Goal: Information Seeking & Learning: Find specific fact

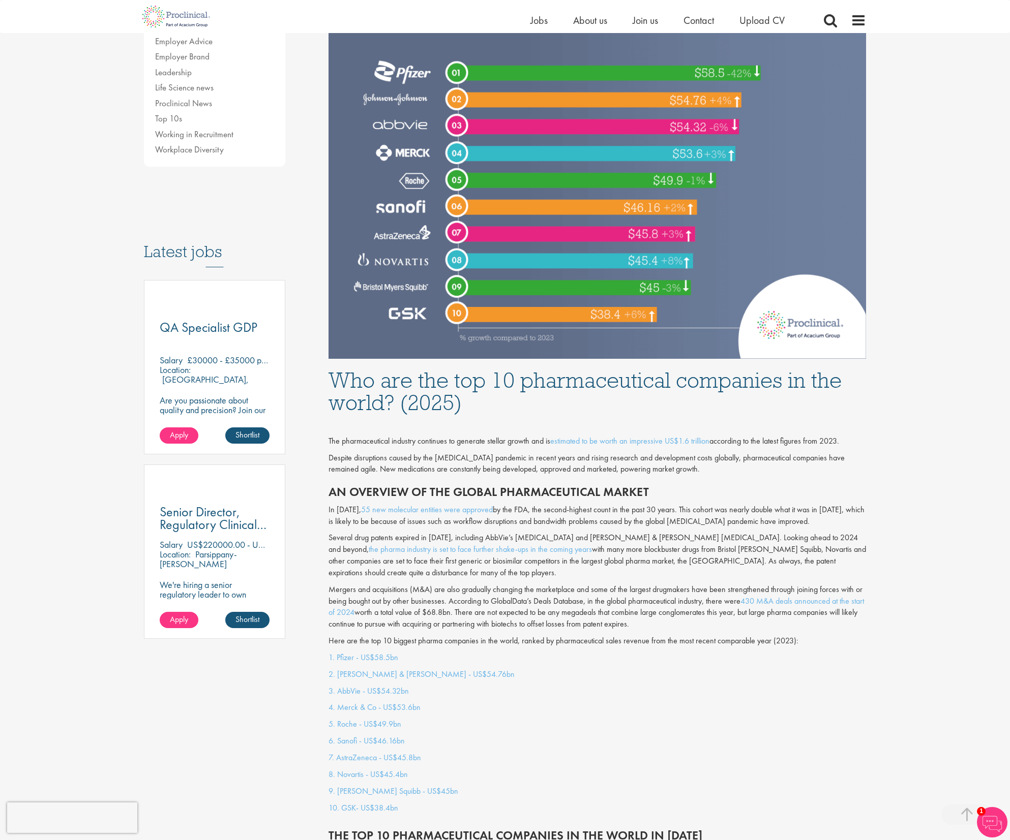
scroll to position [358, 0]
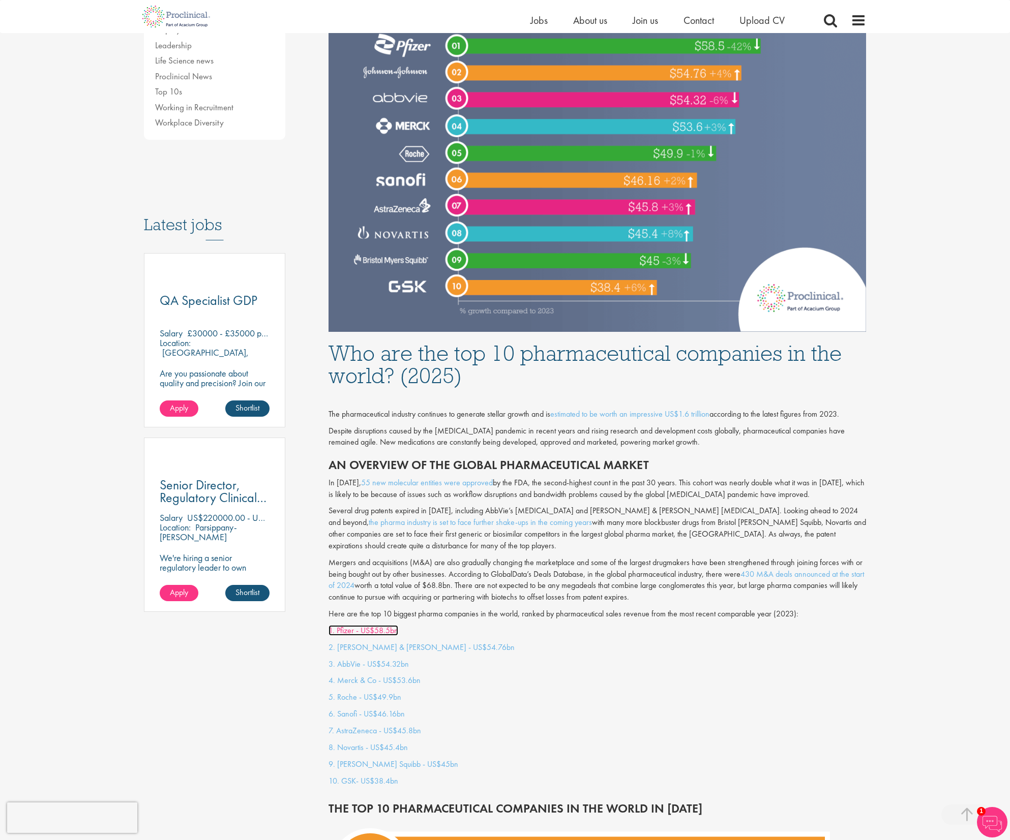
click at [373, 625] on link "1. Pfizer - US$58.5bn" at bounding box center [363, 630] width 70 height 11
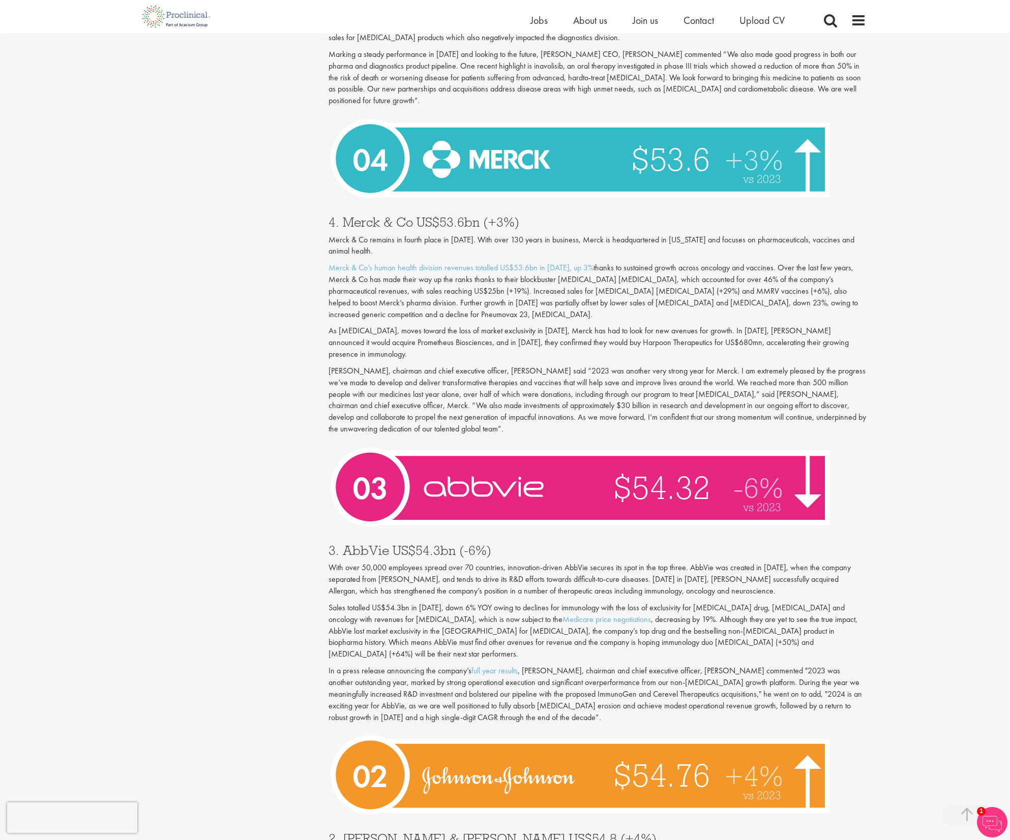
scroll to position [2668, 0]
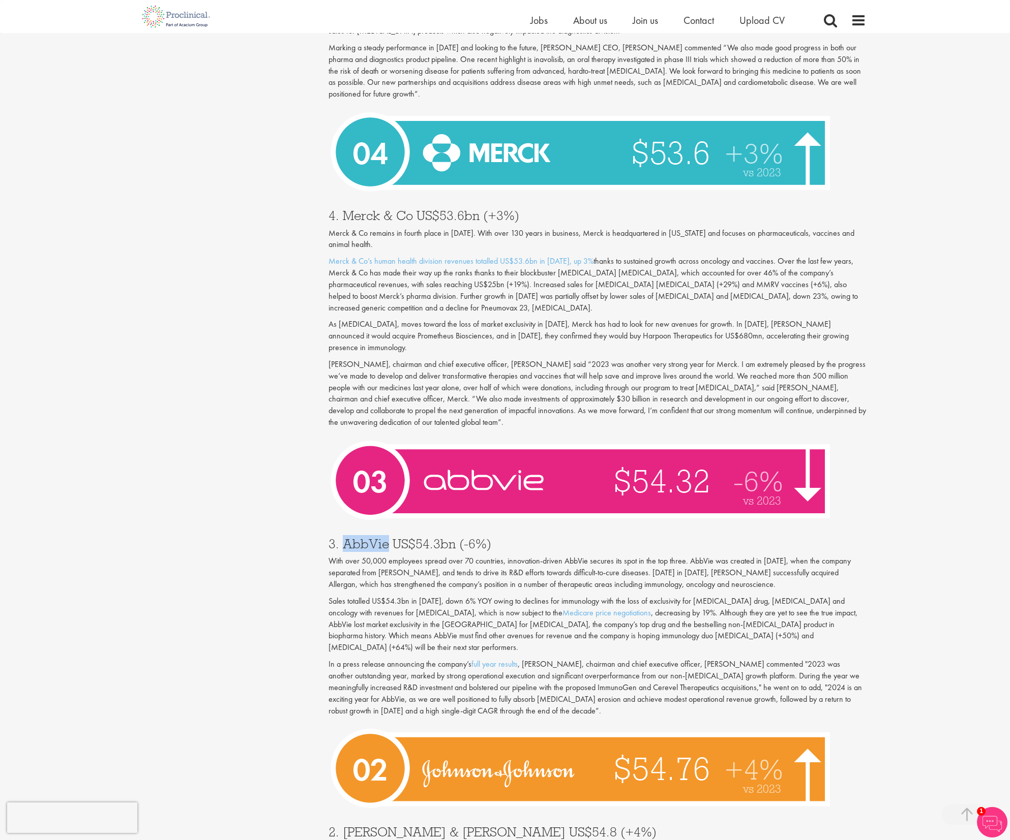
drag, startPoint x: 387, startPoint y: 508, endPoint x: 344, endPoint y: 513, distance: 43.0
click at [344, 537] on h3 "3. AbbVie US$54.3bn (-6%)" at bounding box center [597, 543] width 538 height 13
copy h3 "AbbVie"
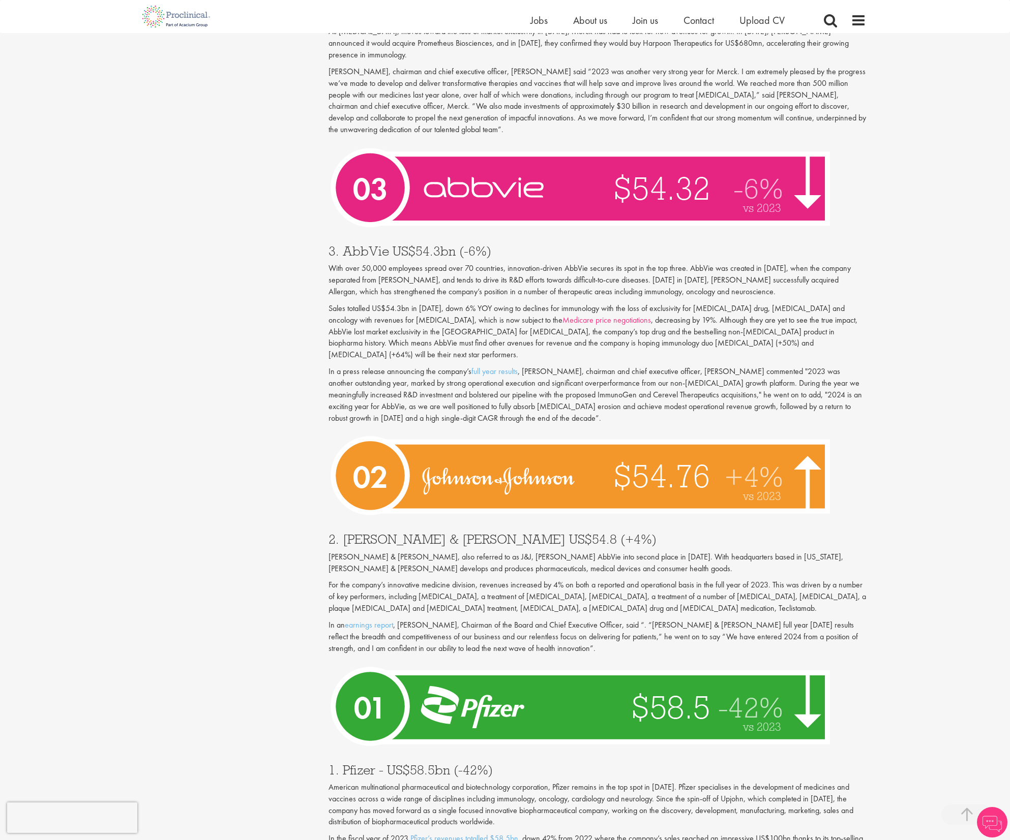
scroll to position [2960, 0]
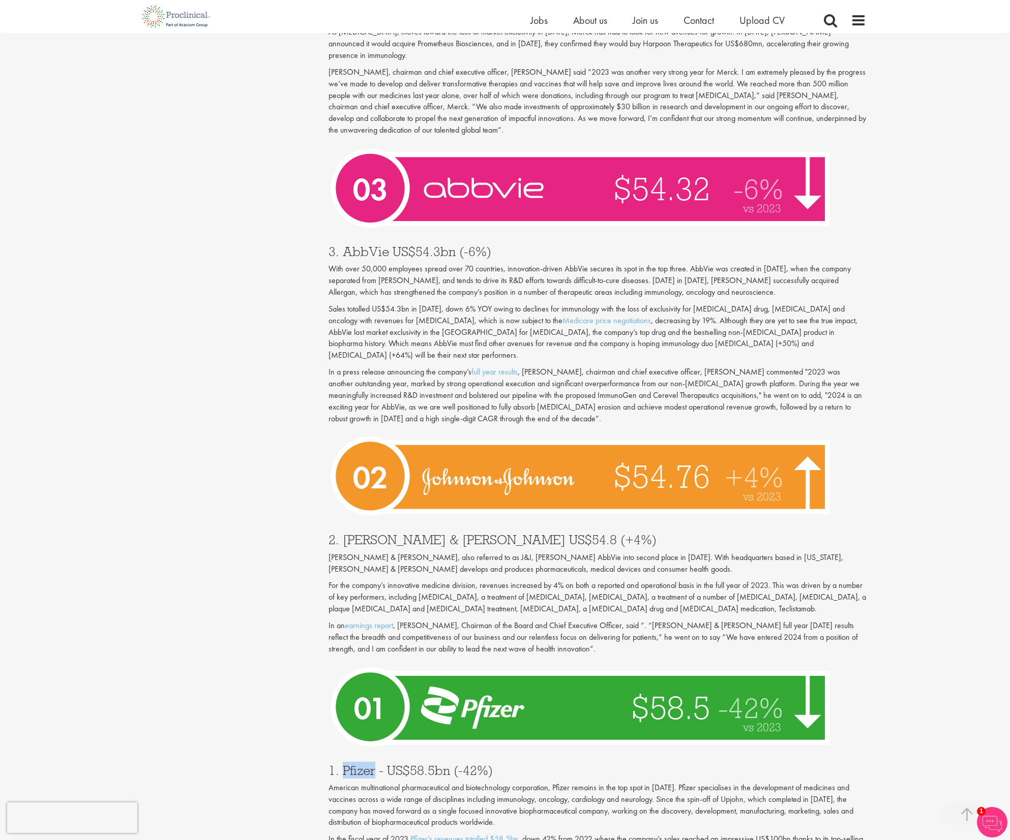
drag, startPoint x: 374, startPoint y: 723, endPoint x: 343, endPoint y: 725, distance: 31.0
click at [343, 764] on h3 "1. Pfizer - US$58.5bn (-42%)" at bounding box center [597, 770] width 538 height 13
copy h3 "Pfizer"
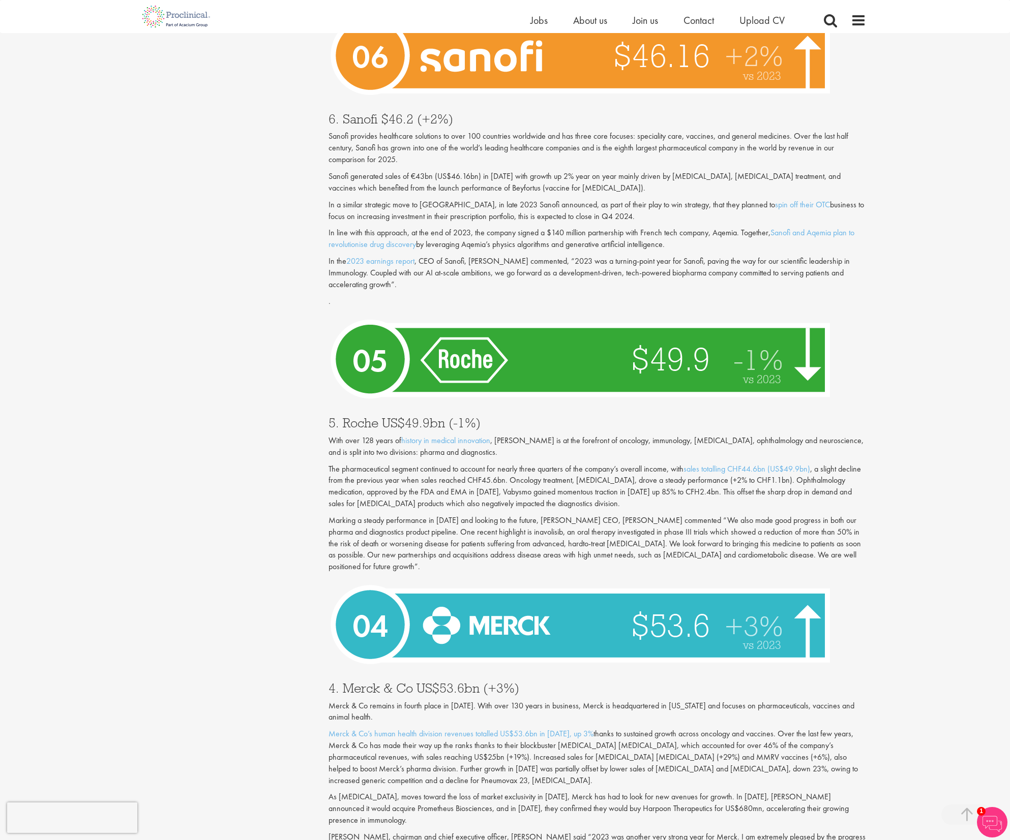
scroll to position [2186, 0]
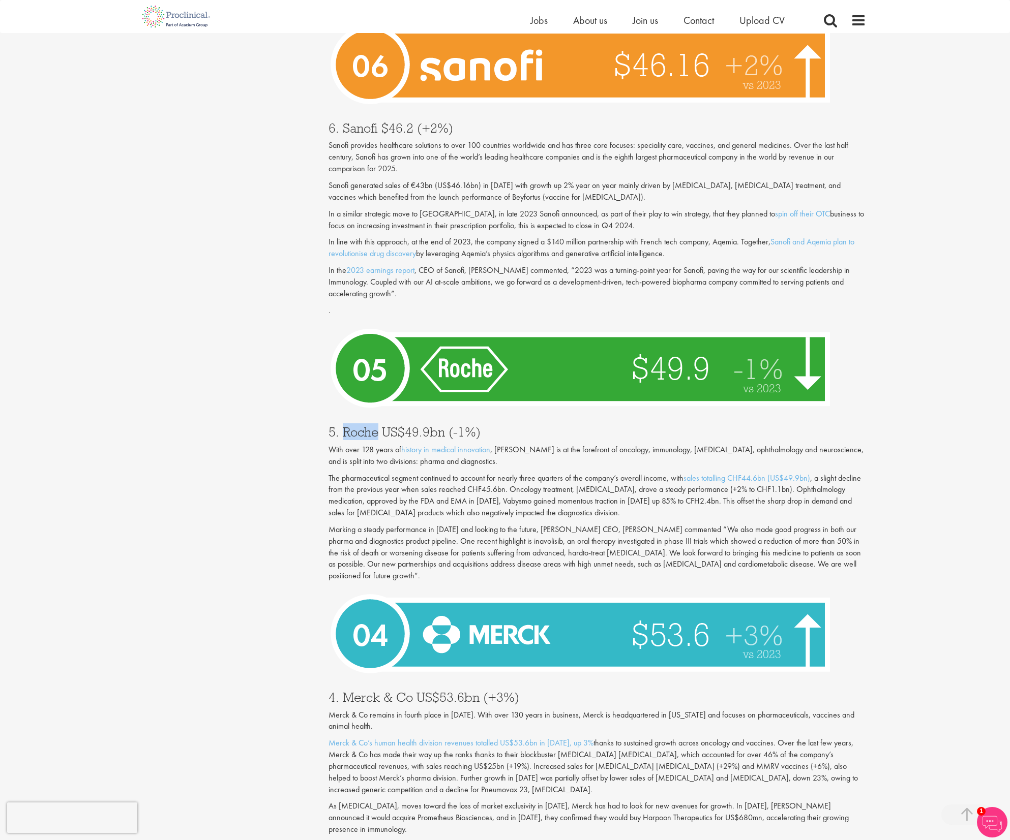
drag, startPoint x: 377, startPoint y: 409, endPoint x: 343, endPoint y: 413, distance: 33.8
click at [343, 425] on h3 "5. Roche US$49.9bn (-1%)" at bounding box center [597, 431] width 538 height 13
copy h3 "Roche"
